Goal: Information Seeking & Learning: Learn about a topic

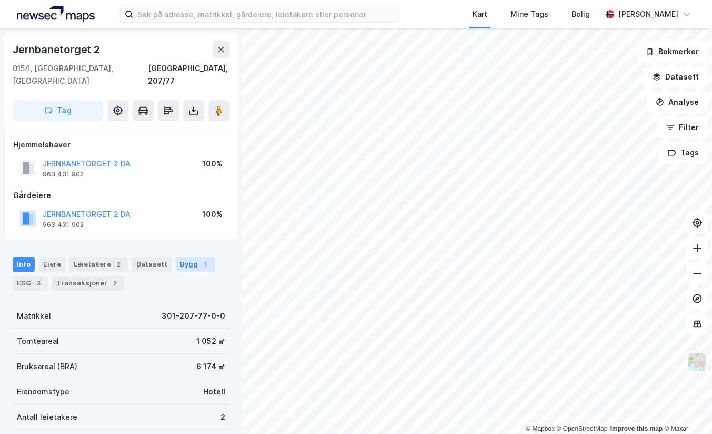
click at [183, 257] on div "Bygg 1" at bounding box center [195, 264] width 39 height 15
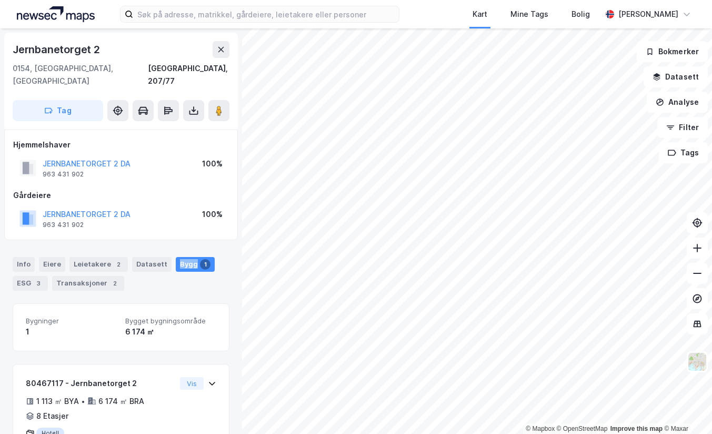
scroll to position [35, 0]
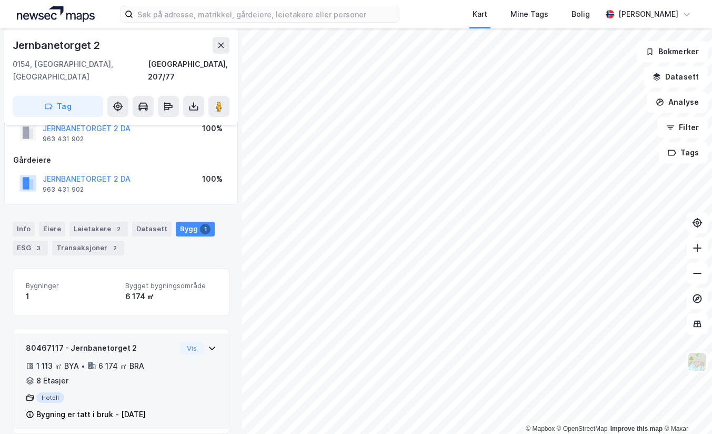
click at [208, 335] on div "80467117 - Jernbanetorget 2 1 113 ㎡ BYA • 6 174 ㎡ BRA • 8 Etasjer Hotell Bygnin…" at bounding box center [121, 381] width 216 height 96
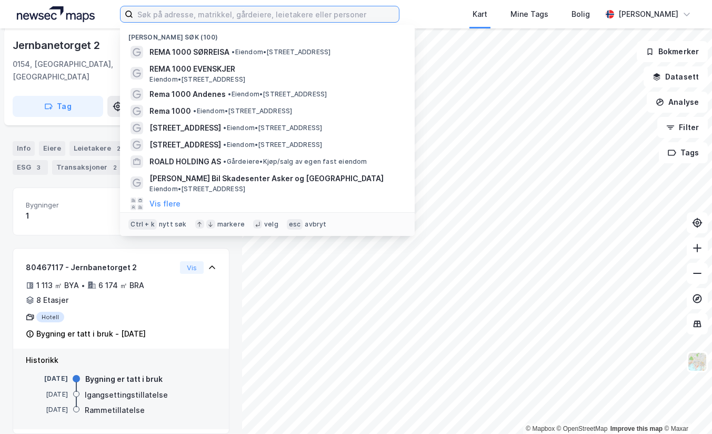
click at [180, 11] on input at bounding box center [266, 14] width 266 height 16
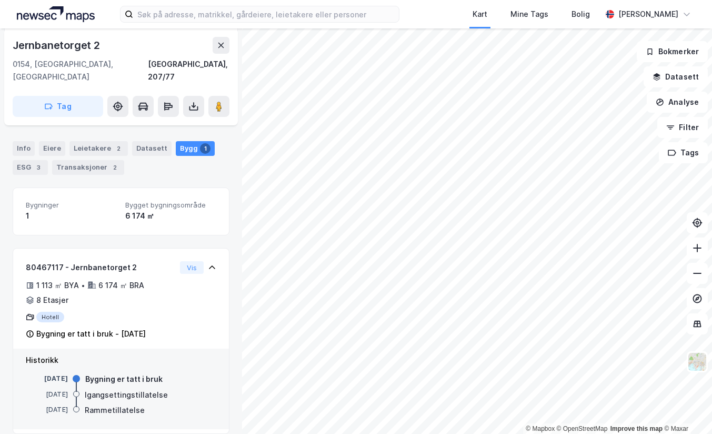
click at [61, 17] on img at bounding box center [56, 14] width 78 height 16
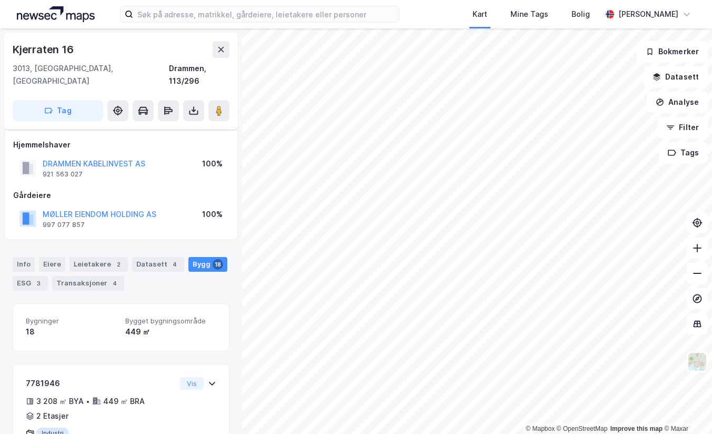
scroll to position [116, 0]
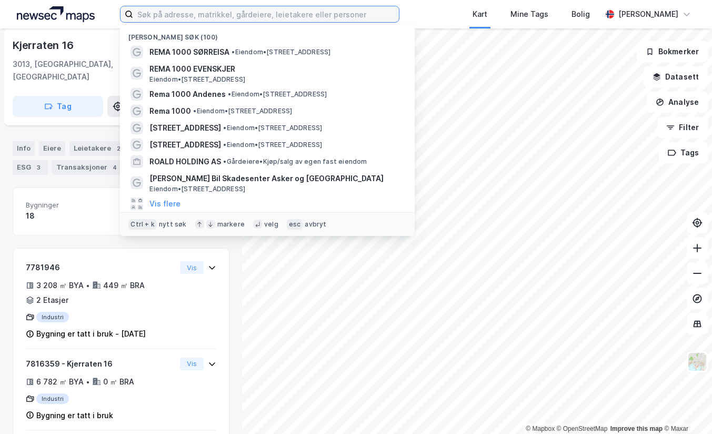
click at [167, 13] on input at bounding box center [266, 14] width 266 height 16
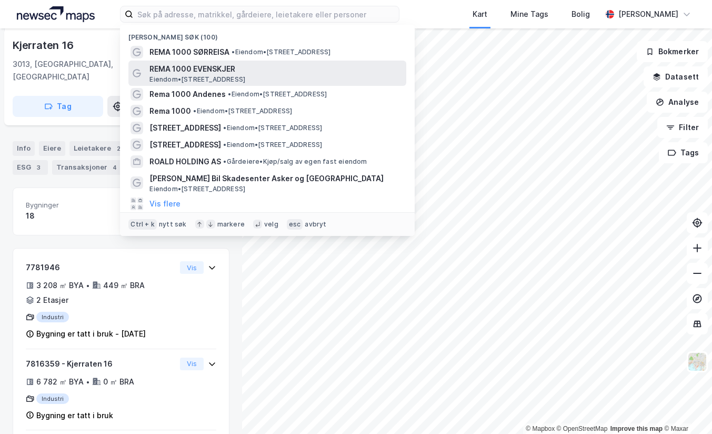
click at [162, 72] on span "REMA 1000 EVENSKJER" at bounding box center [275, 69] width 253 height 13
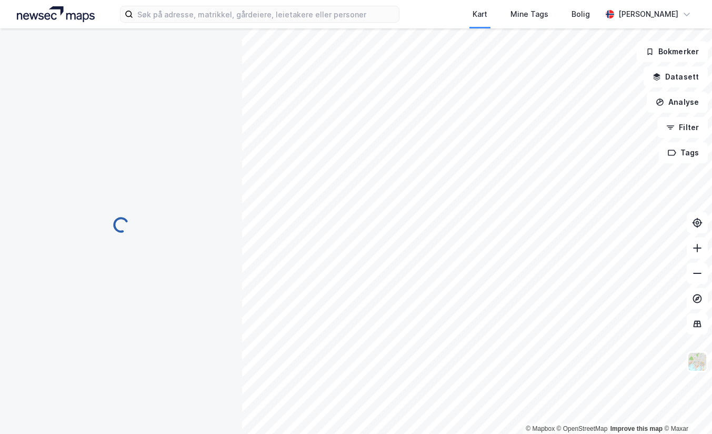
scroll to position [48, 0]
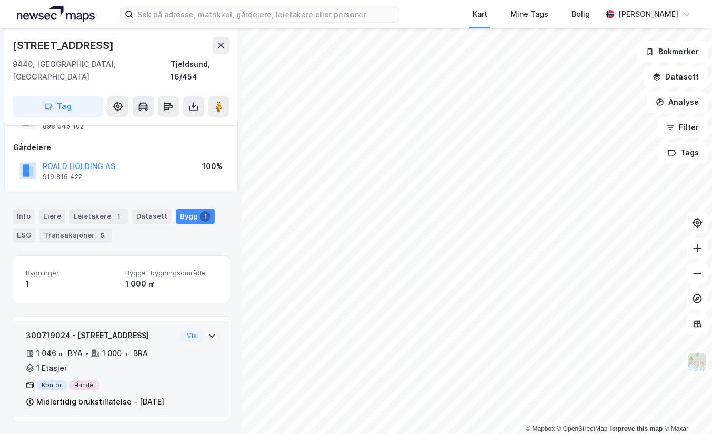
click at [208, 331] on icon at bounding box center [212, 335] width 8 height 8
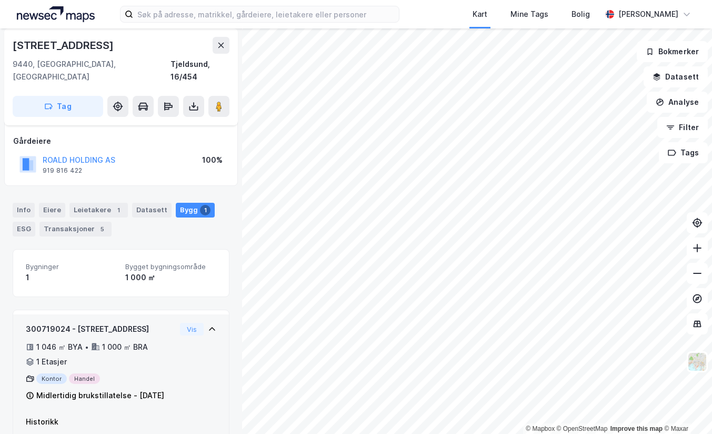
scroll to position [0, 0]
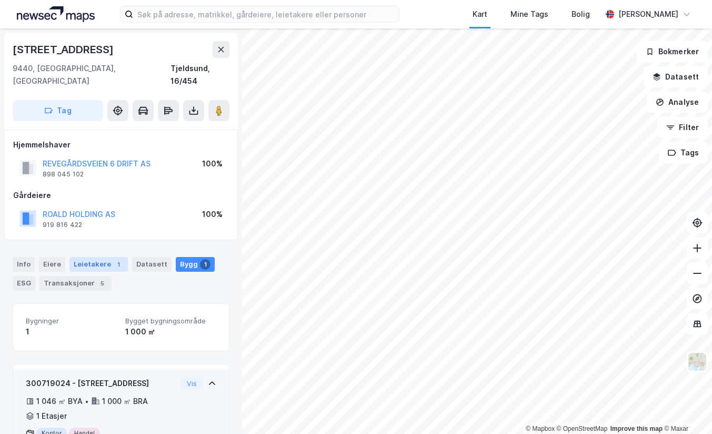
click at [89, 257] on div "Leietakere 1" at bounding box center [98, 264] width 58 height 15
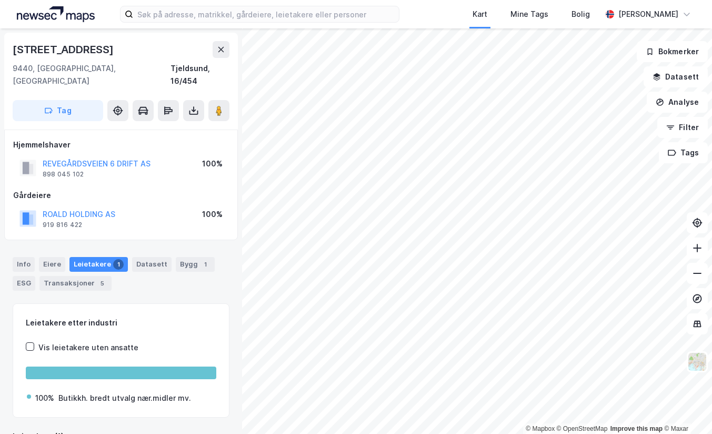
scroll to position [70, 0]
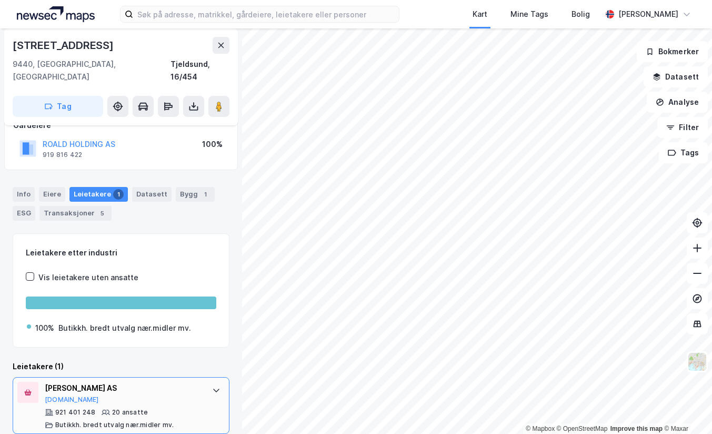
click at [181, 393] on div "[PERSON_NAME] AS [DOMAIN_NAME] 921 401 248 20 ansatte Butikkh. bredt utvalg nær…" at bounding box center [123, 405] width 157 height 47
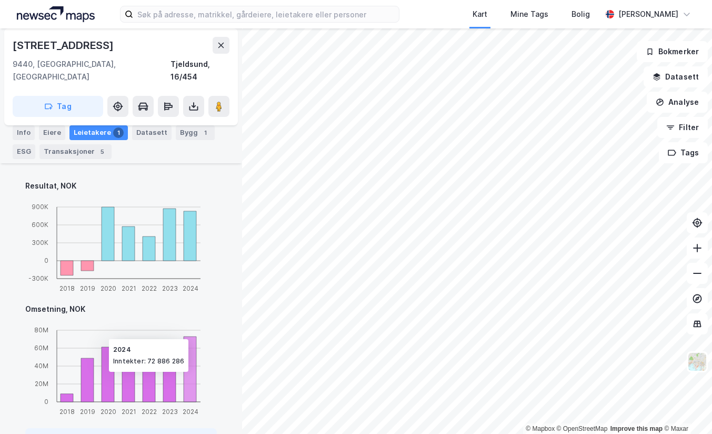
scroll to position [570, 0]
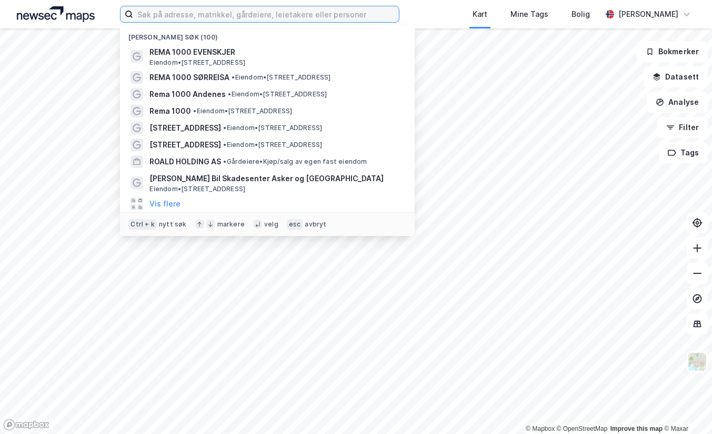
click at [189, 21] on input at bounding box center [266, 14] width 266 height 16
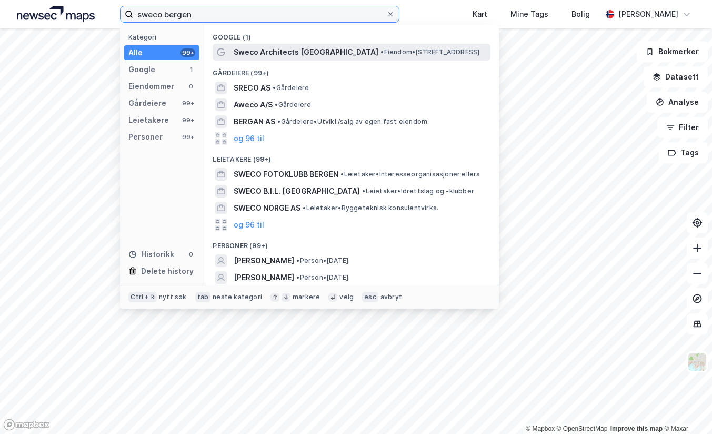
type input "sweco bergen"
click at [274, 55] on span "Sweco Architects [GEOGRAPHIC_DATA]" at bounding box center [306, 52] width 145 height 13
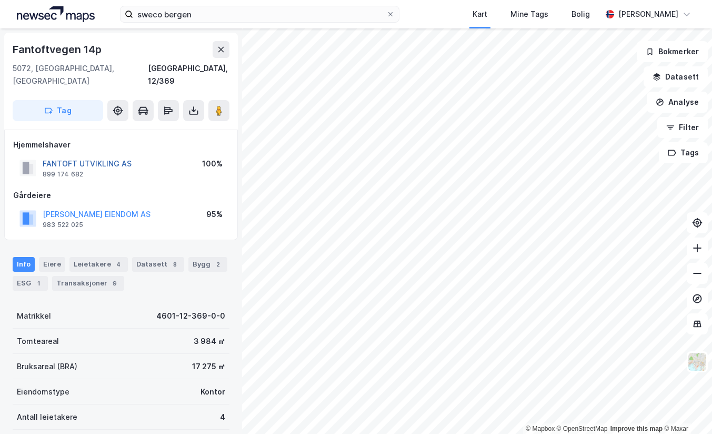
click at [0, 0] on button "FANTOFT UTVIKLING AS" at bounding box center [0, 0] width 0 height 0
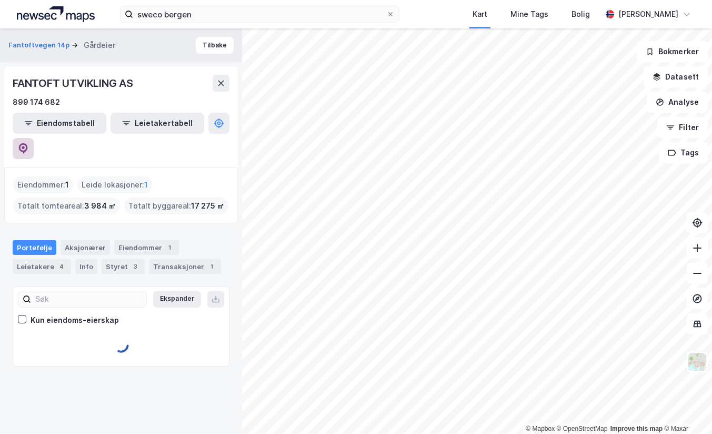
click at [34, 138] on button at bounding box center [23, 148] width 21 height 21
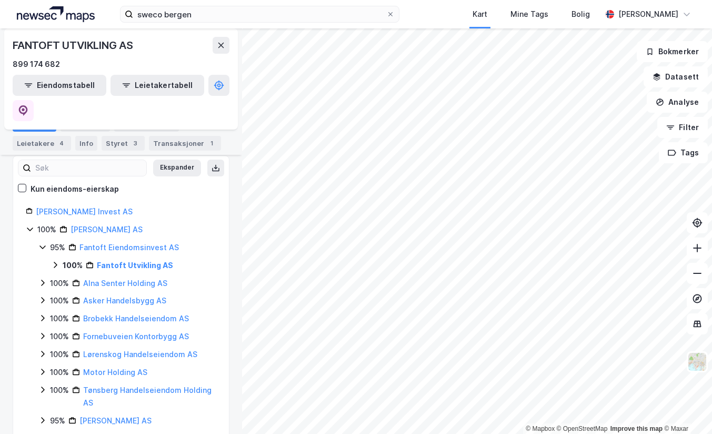
scroll to position [132, 0]
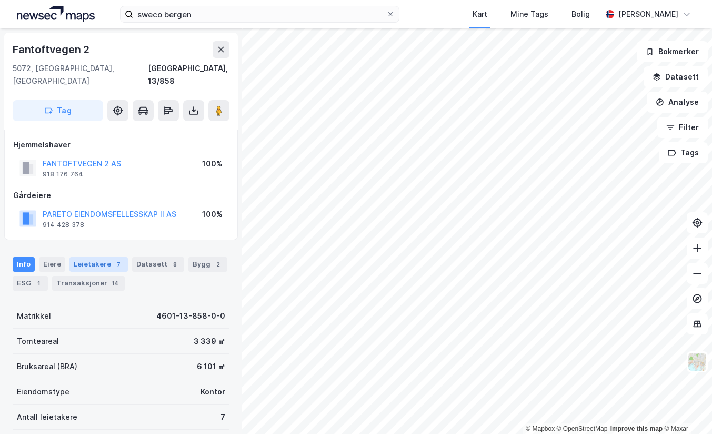
click at [106, 257] on div "Leietakere 7" at bounding box center [98, 264] width 58 height 15
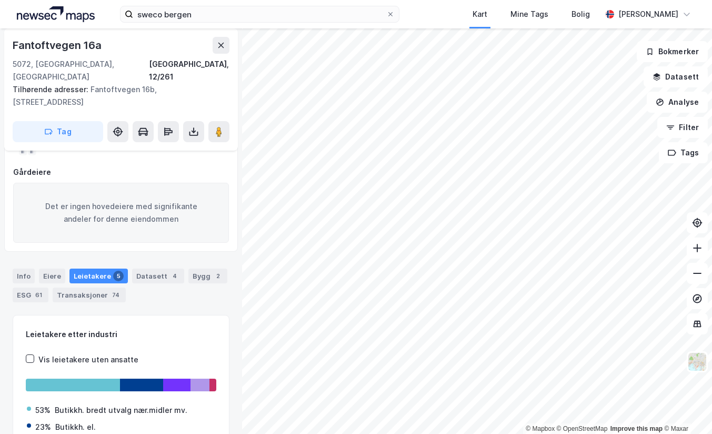
scroll to position [263, 0]
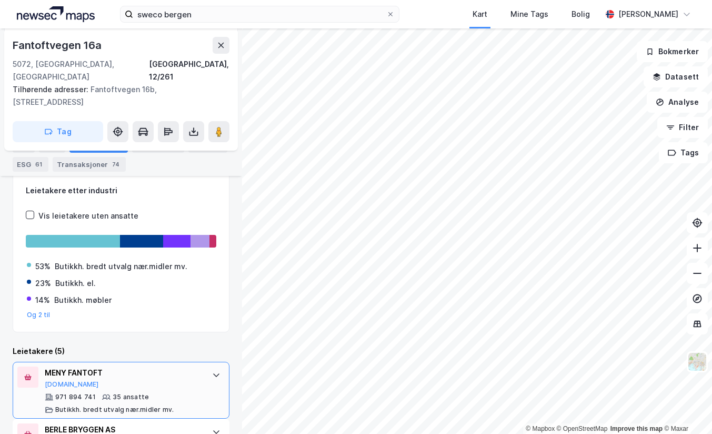
click at [117, 366] on div "MENY FANTOFT [DOMAIN_NAME] 971 894 741 35 ansatte Butikkh. bredt utvalg nær.mid…" at bounding box center [123, 389] width 157 height 47
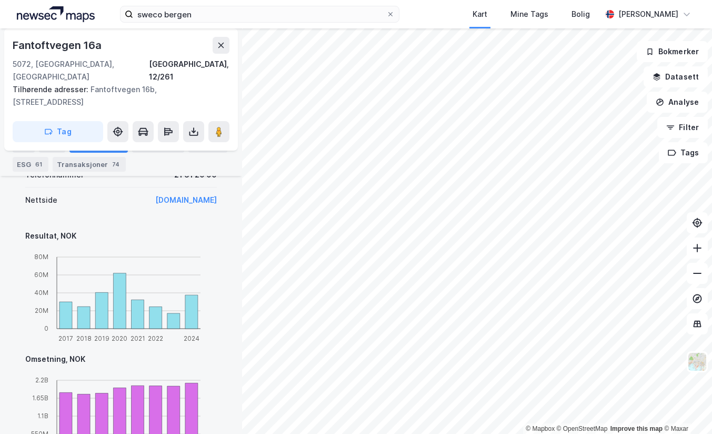
scroll to position [726, 0]
